Goal: Information Seeking & Learning: Learn about a topic

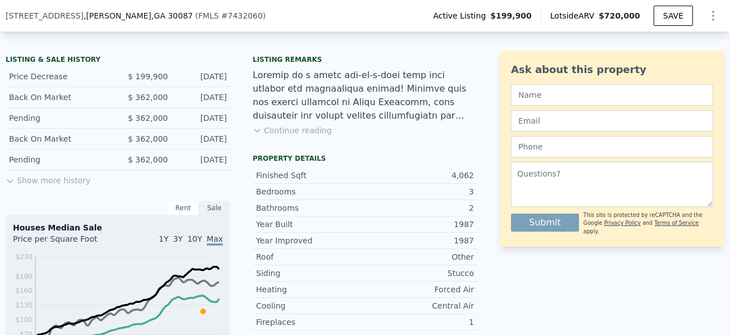
scroll to position [258, 0]
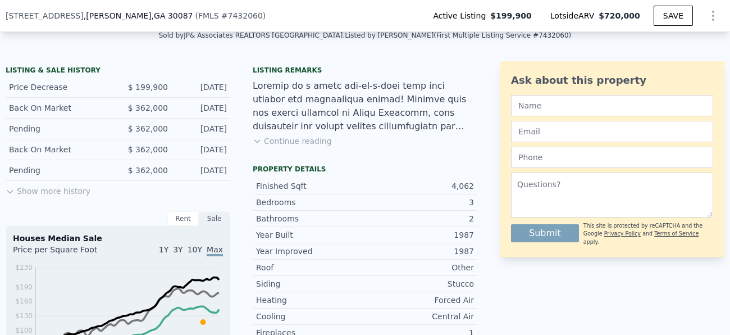
click at [61, 191] on button "Show more history" at bounding box center [48, 189] width 85 height 16
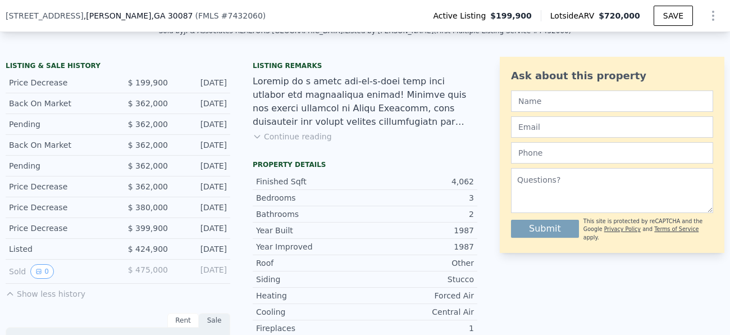
scroll to position [263, 0]
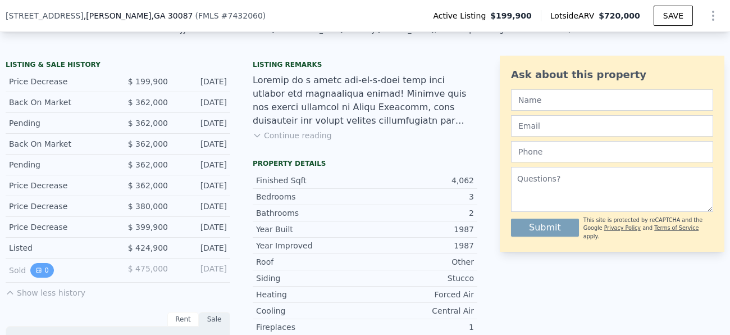
click at [48, 271] on button "0" at bounding box center [42, 270] width 24 height 15
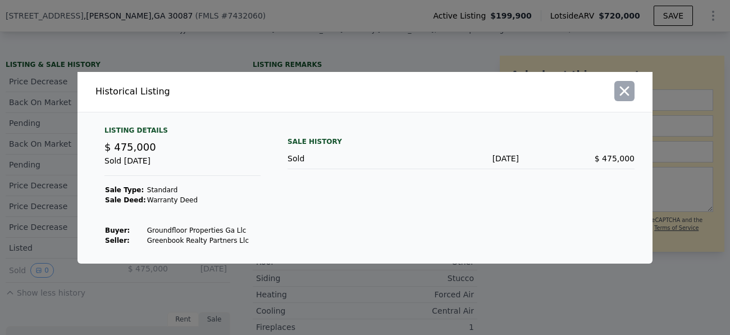
click at [624, 84] on icon "button" at bounding box center [624, 91] width 16 height 16
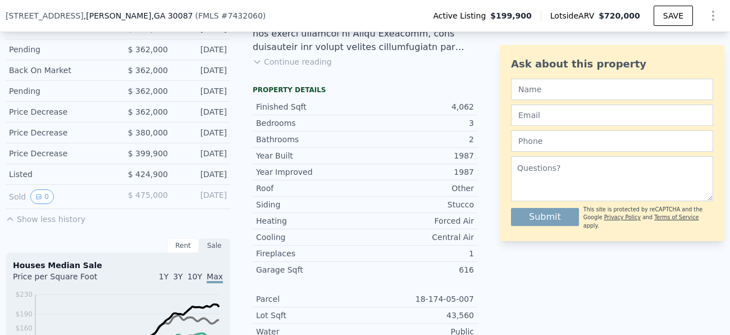
scroll to position [340, 0]
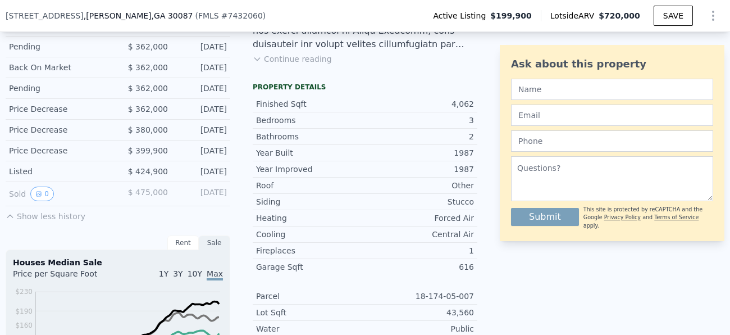
click at [12, 215] on icon at bounding box center [9, 215] width 5 height 3
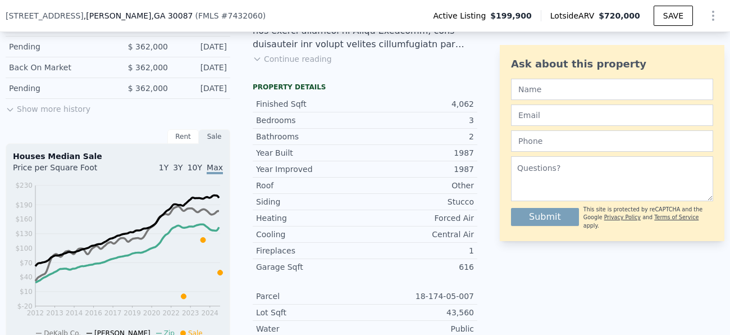
click at [35, 109] on button "Show more history" at bounding box center [48, 107] width 85 height 16
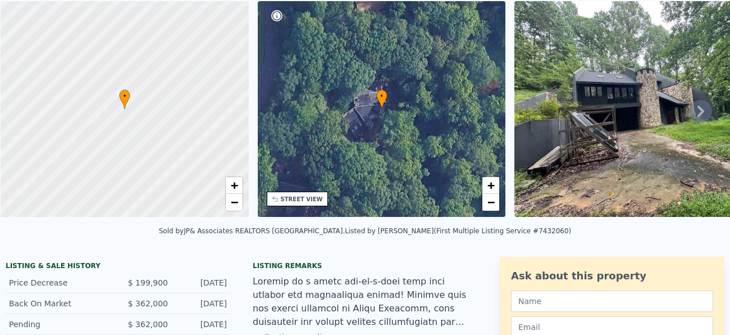
scroll to position [0, 0]
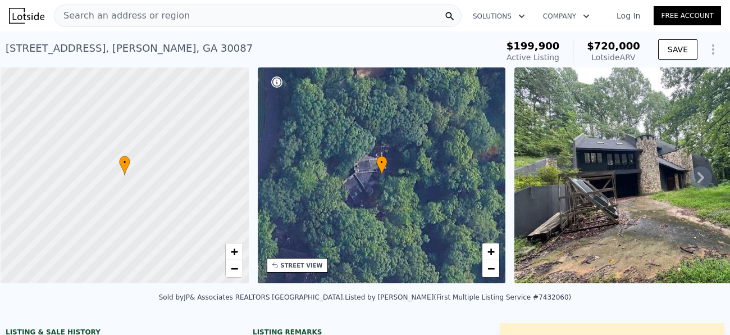
click at [714, 43] on icon "Show Options" at bounding box center [712, 49] width 13 height 13
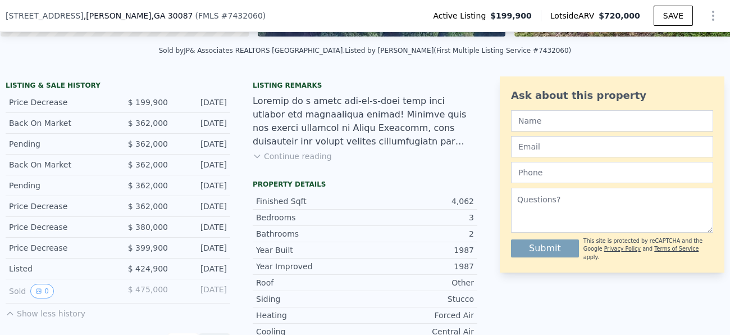
scroll to position [249, 0]
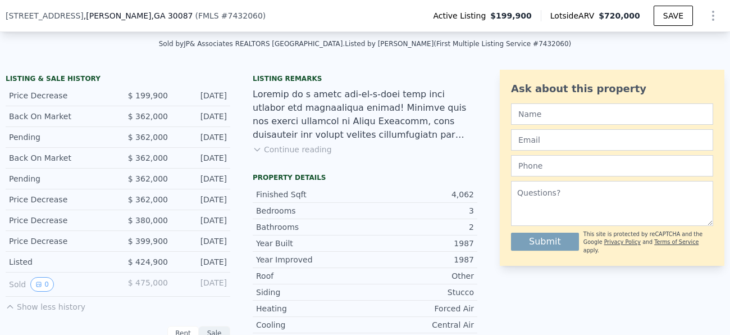
click at [47, 259] on div "Listed" at bounding box center [59, 261] width 100 height 11
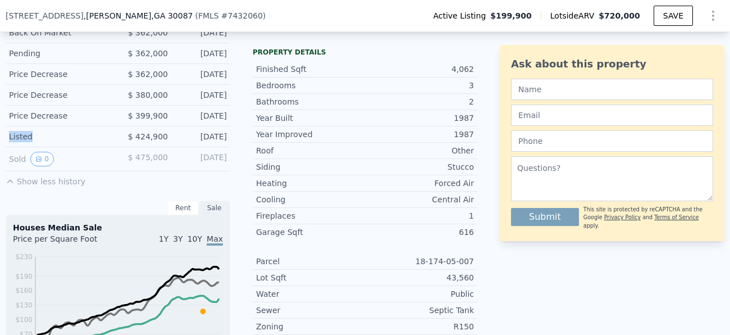
scroll to position [376, 0]
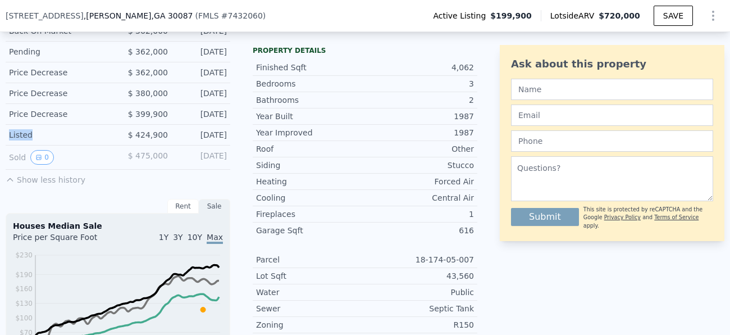
click at [185, 201] on div "Rent" at bounding box center [182, 206] width 31 height 15
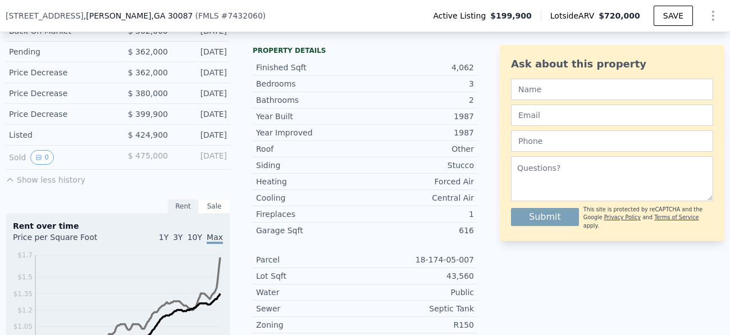
click at [209, 206] on div "Sale" at bounding box center [214, 206] width 31 height 15
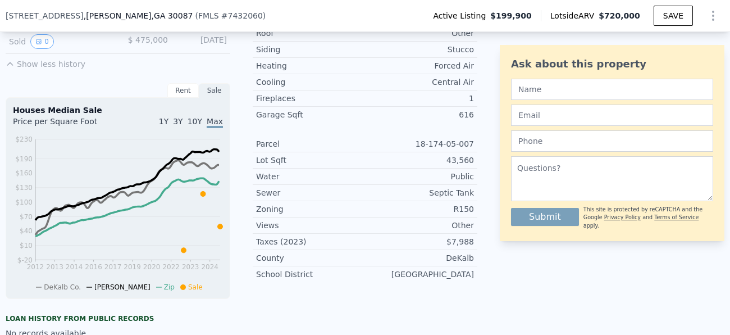
scroll to position [487, 0]
